Goal: Information Seeking & Learning: Find specific fact

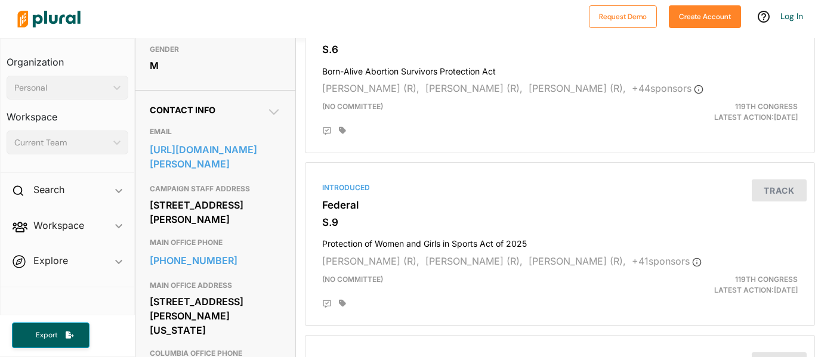
scroll to position [323, 1]
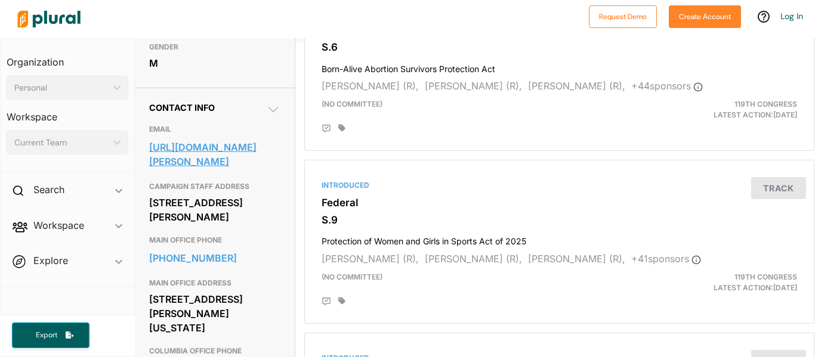
click at [201, 171] on link "[URL][DOMAIN_NAME][PERSON_NAME]" at bounding box center [214, 154] width 131 height 32
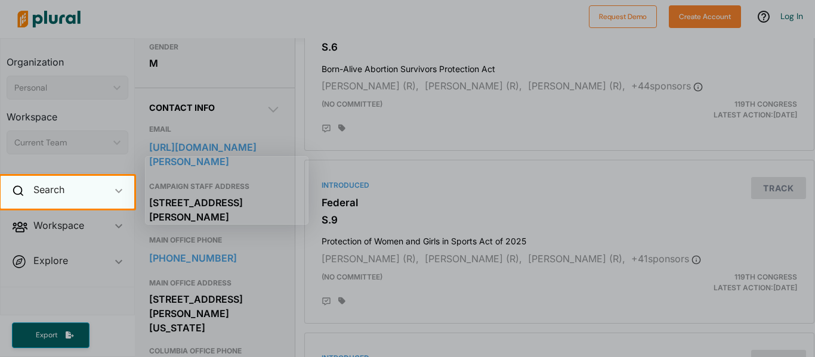
click at [72, 196] on div "Search ic_keyboard_arrow_down" at bounding box center [68, 192] width 134 height 32
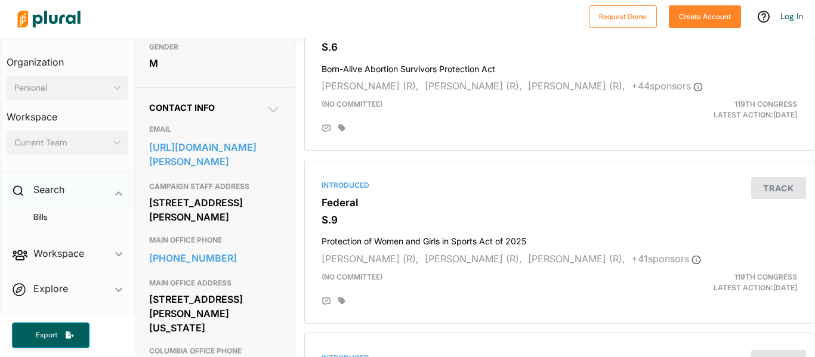
click at [97, 198] on div "Search ic_keyboard_arrow_down" at bounding box center [68, 192] width 134 height 32
click at [73, 187] on div "Search ic_keyboard_arrow_down" at bounding box center [68, 192] width 134 height 32
click at [38, 184] on h2 "Search" at bounding box center [48, 189] width 31 height 13
click at [43, 189] on h2 "Search" at bounding box center [48, 189] width 31 height 13
click at [51, 212] on h4 "Bills" at bounding box center [70, 217] width 104 height 11
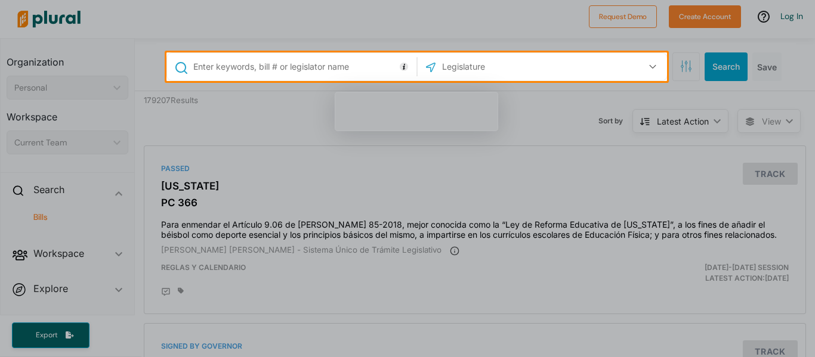
click at [323, 74] on input "text" at bounding box center [302, 66] width 221 height 23
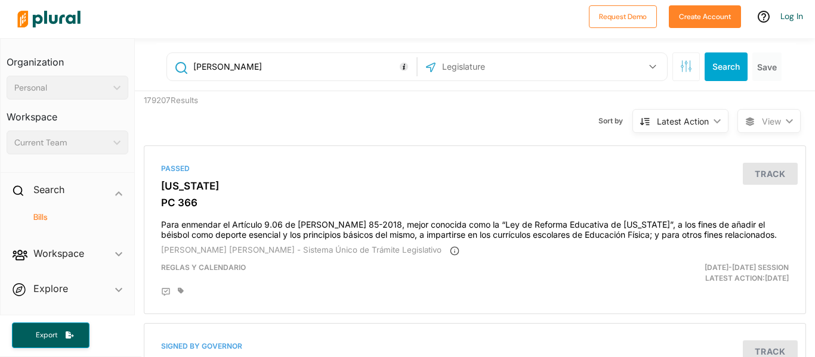
type input "[PERSON_NAME]"
type input "E"
type input "office address"
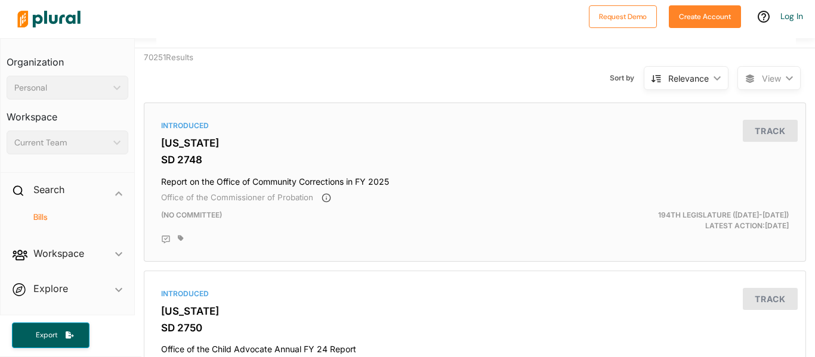
scroll to position [44, 0]
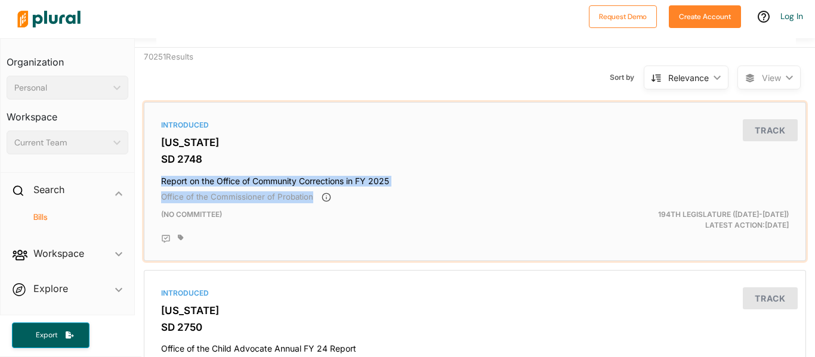
drag, startPoint x: 157, startPoint y: 175, endPoint x: 418, endPoint y: 188, distance: 261.5
click at [418, 188] on div "Introduced [US_STATE] SD 2748 Report on the Office of Community Corrections in …" at bounding box center [474, 181] width 651 height 149
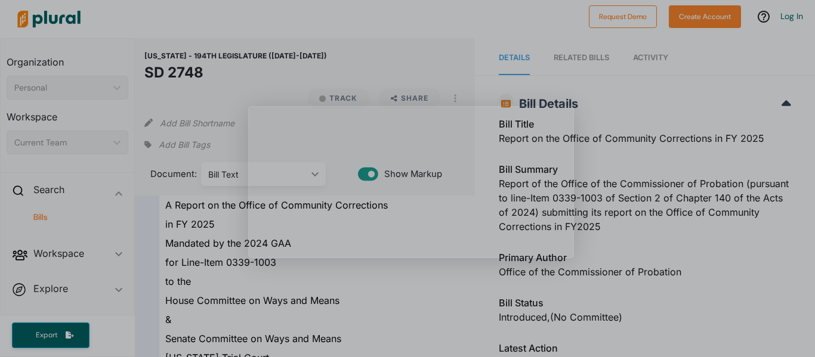
click at [360, 321] on div "Product tour overlay" at bounding box center [407, 178] width 815 height 357
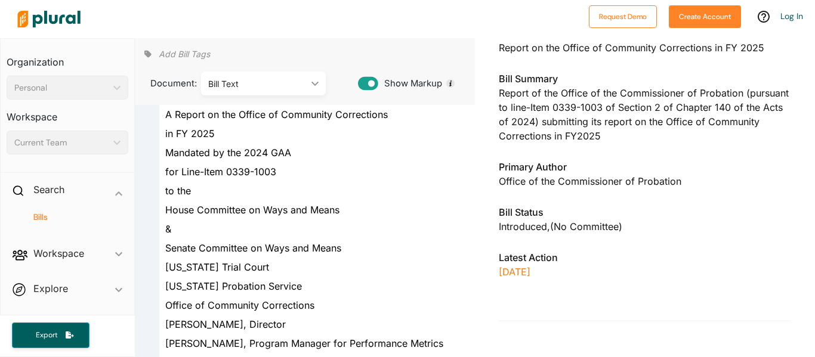
scroll to position [91, 0]
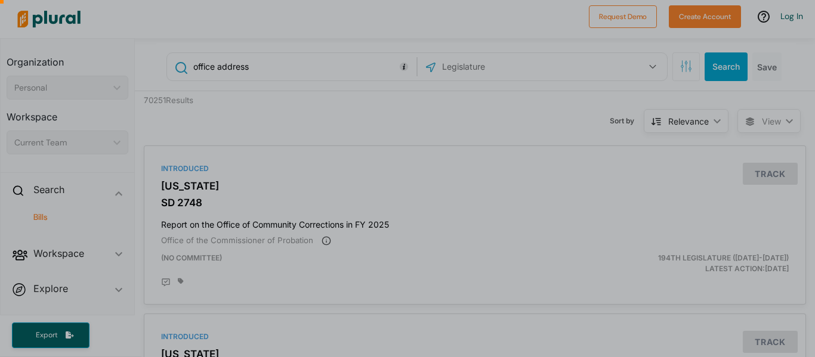
drag, startPoint x: 160, startPoint y: 223, endPoint x: 396, endPoint y: 225, distance: 235.6
click at [396, 225] on div at bounding box center [407, 219] width 815 height 276
drag, startPoint x: 397, startPoint y: 225, endPoint x: 178, endPoint y: 221, distance: 218.3
click at [178, 221] on div at bounding box center [407, 219] width 815 height 276
drag, startPoint x: 159, startPoint y: 224, endPoint x: 297, endPoint y: 221, distance: 138.4
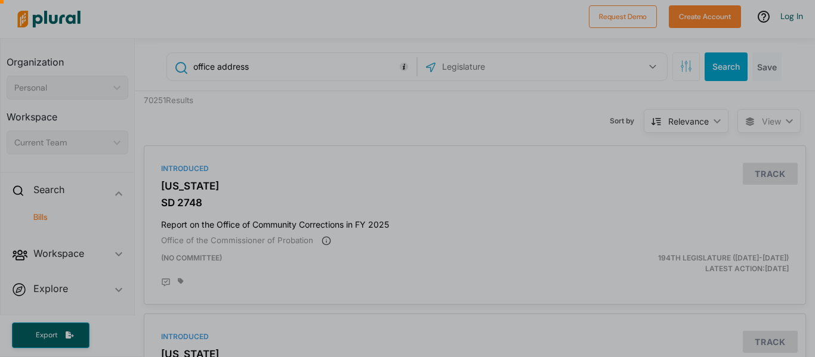
click at [297, 221] on div at bounding box center [407, 219] width 815 height 276
click at [36, 214] on div at bounding box center [407, 219] width 815 height 276
click at [39, 194] on div at bounding box center [407, 219] width 815 height 276
click at [13, 185] on div at bounding box center [407, 219] width 815 height 276
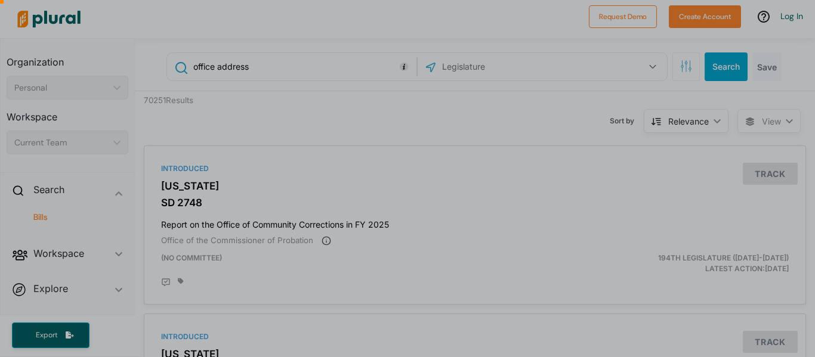
click at [13, 185] on div at bounding box center [407, 219] width 815 height 276
click at [61, 331] on div at bounding box center [407, 219] width 815 height 276
